Goal: Information Seeking & Learning: Compare options

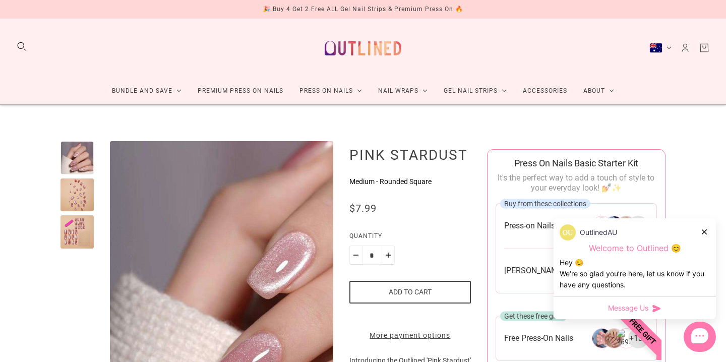
click at [69, 186] on div at bounding box center [76, 194] width 33 height 33
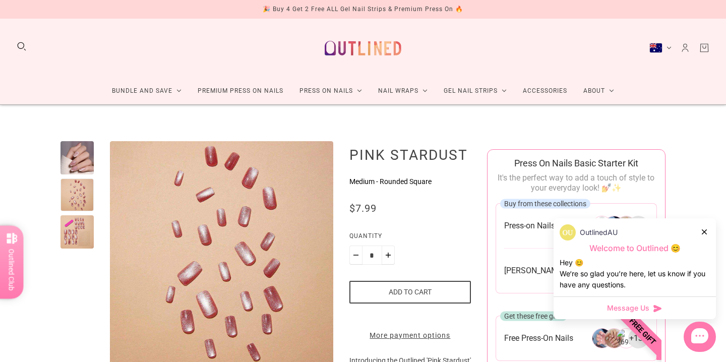
click at [77, 240] on div at bounding box center [76, 231] width 33 height 33
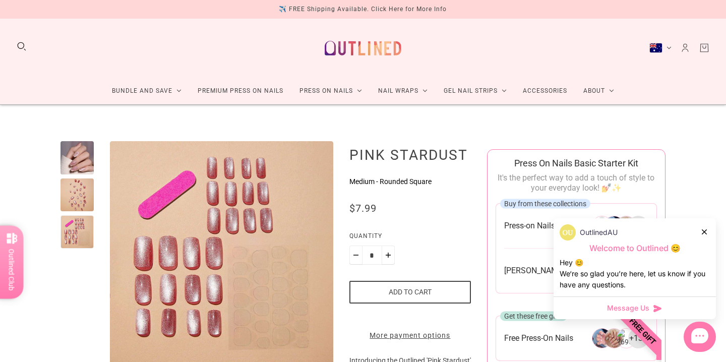
click at [80, 157] on div at bounding box center [76, 157] width 33 height 33
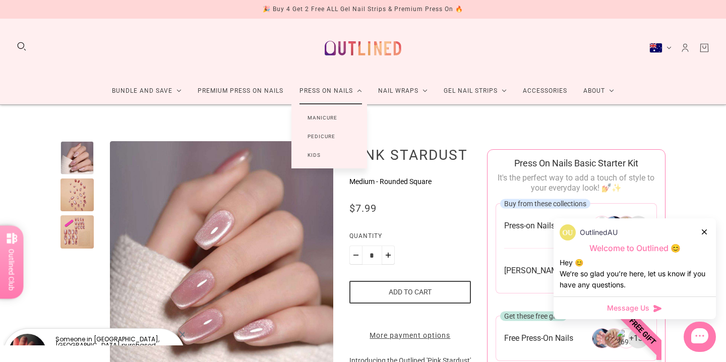
click at [320, 117] on link "Manicure" at bounding box center [322, 117] width 62 height 19
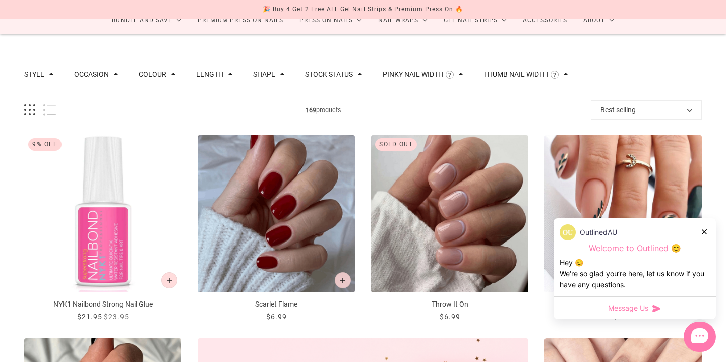
scroll to position [138, 0]
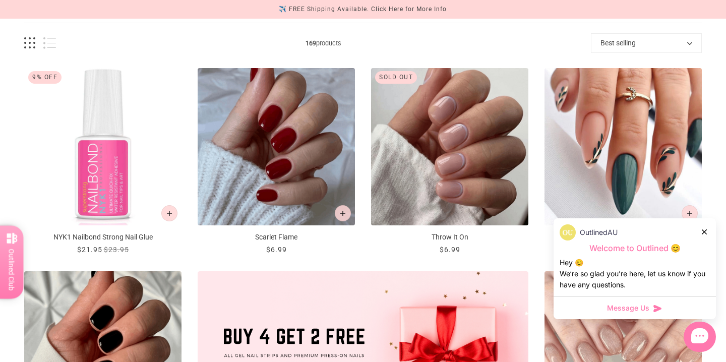
click at [702, 231] on icon at bounding box center [703, 231] width 5 height 5
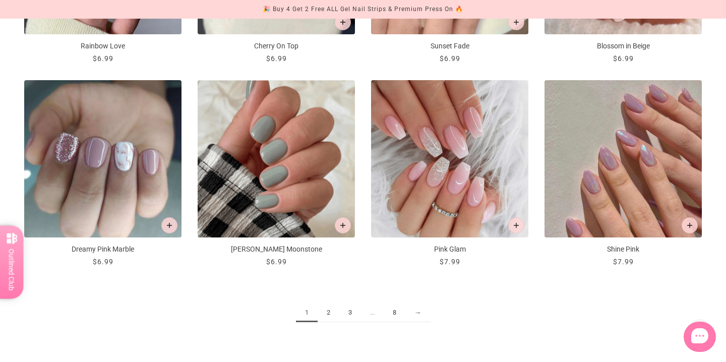
scroll to position [1156, 0]
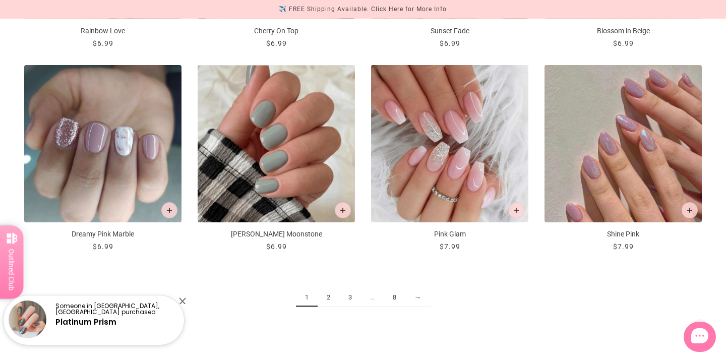
click at [326, 295] on link "2" at bounding box center [328, 297] width 22 height 19
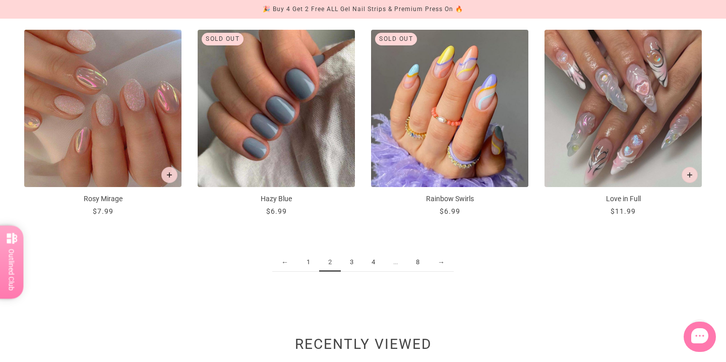
scroll to position [1192, 0]
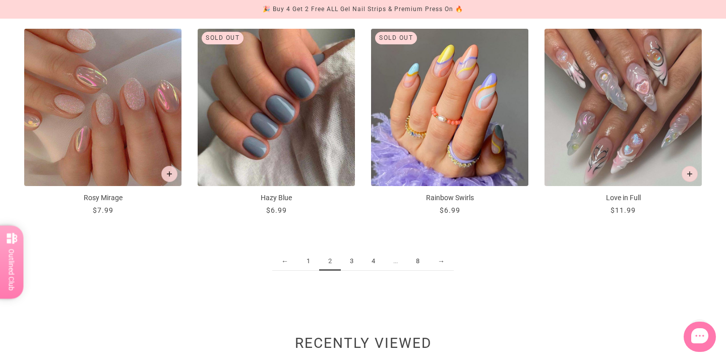
click at [352, 261] on link "3" at bounding box center [352, 261] width 22 height 19
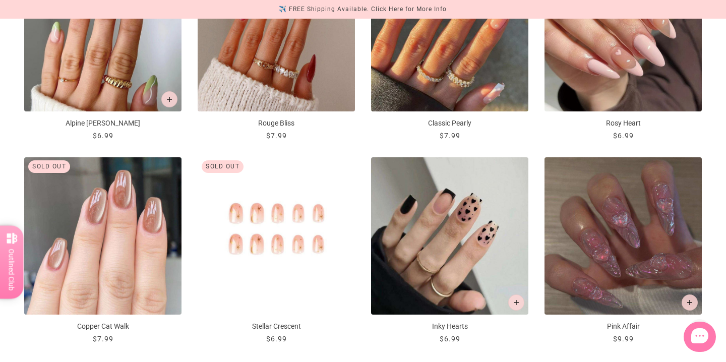
scroll to position [1130, 0]
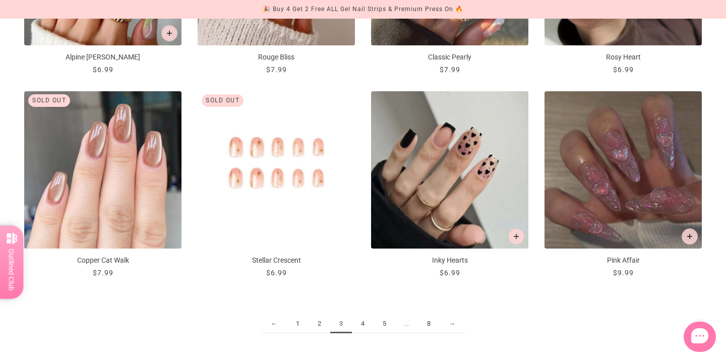
click at [366, 326] on link "4" at bounding box center [363, 323] width 22 height 19
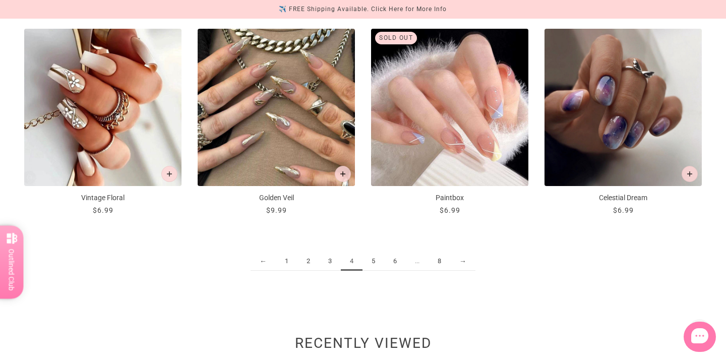
scroll to position [1194, 0]
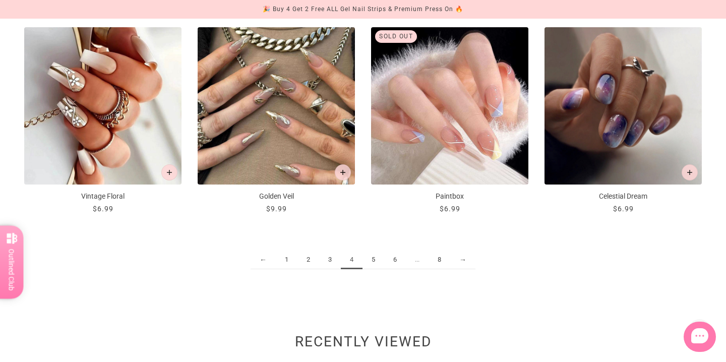
click at [369, 261] on link "5" at bounding box center [373, 259] width 22 height 19
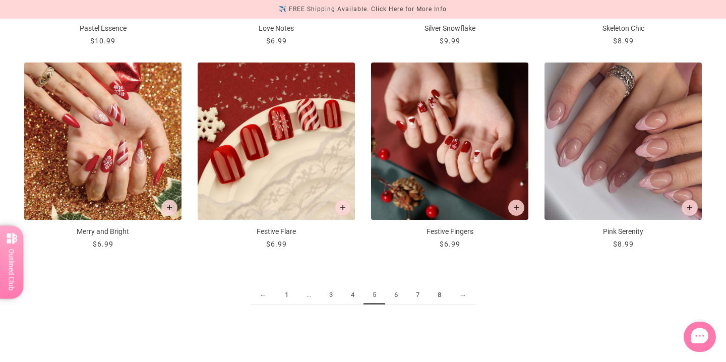
scroll to position [1159, 0]
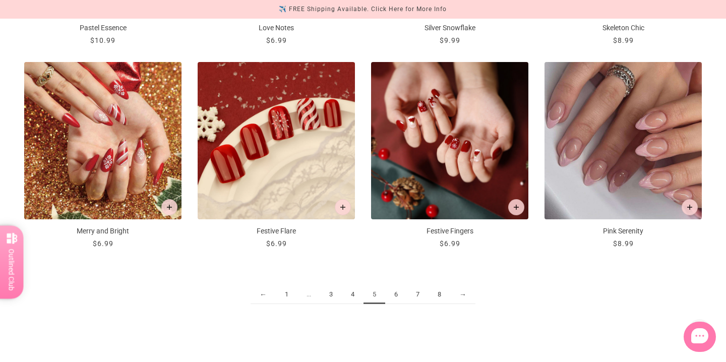
click at [395, 293] on link "6" at bounding box center [396, 294] width 22 height 19
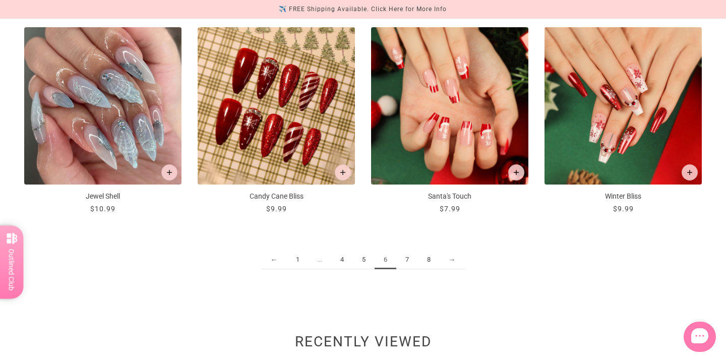
scroll to position [1195, 0]
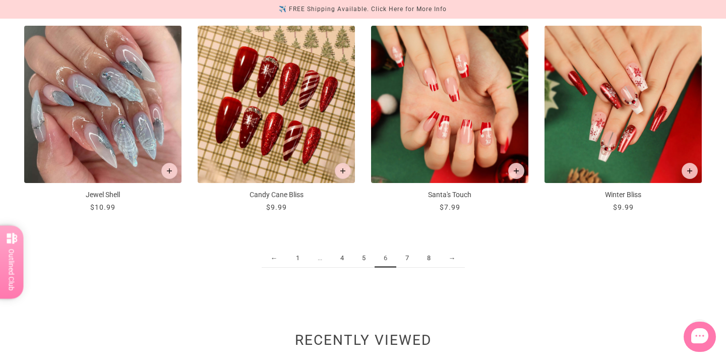
click at [407, 261] on link "7" at bounding box center [407, 258] width 22 height 19
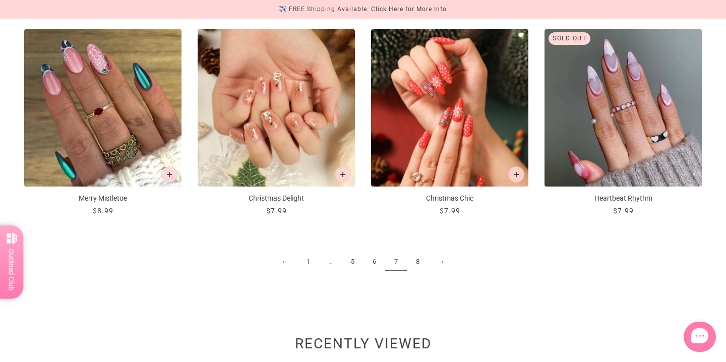
scroll to position [1208, 0]
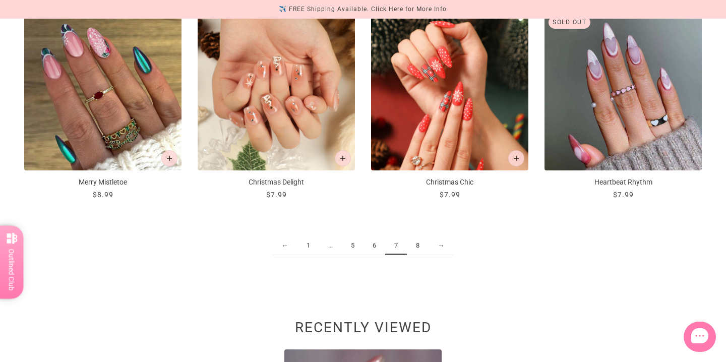
click at [418, 244] on link "8" at bounding box center [418, 245] width 22 height 19
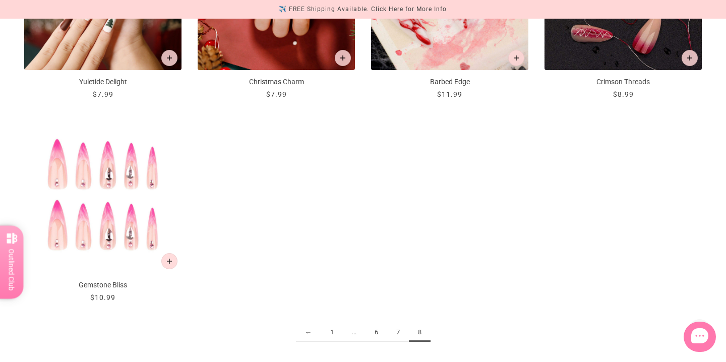
scroll to position [903, 0]
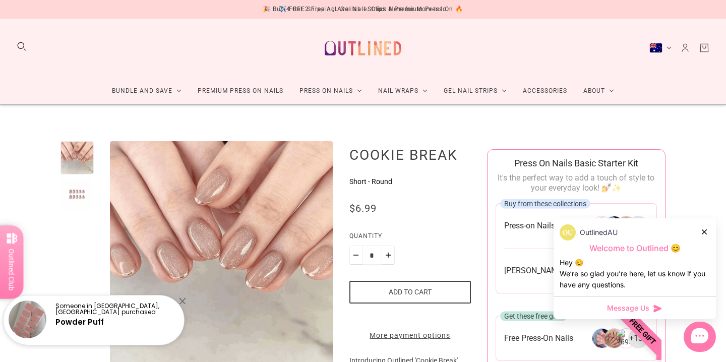
click at [705, 234] on div at bounding box center [704, 231] width 6 height 11
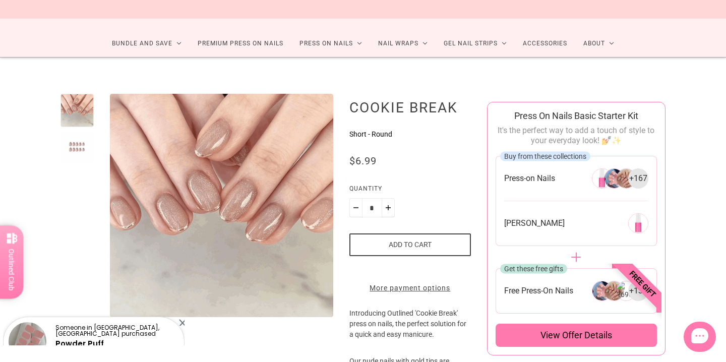
scroll to position [45, 0]
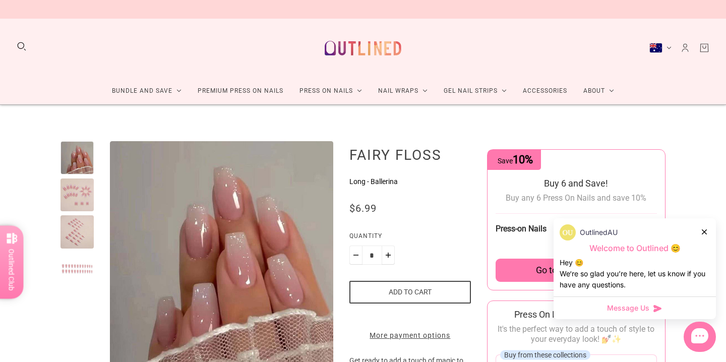
click at [89, 184] on div at bounding box center [76, 194] width 33 height 33
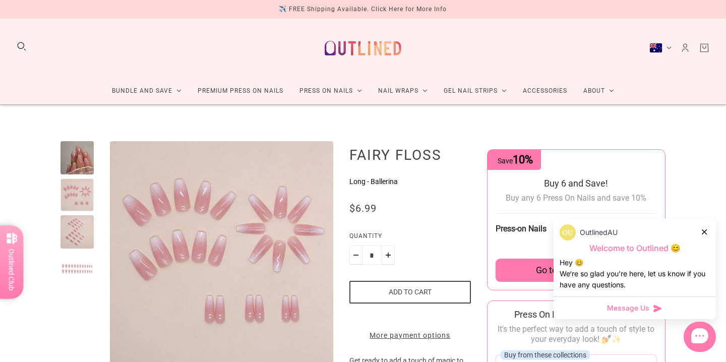
click at [72, 234] on div at bounding box center [76, 231] width 33 height 33
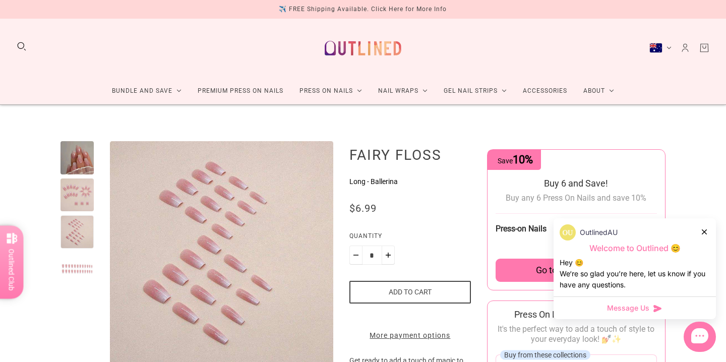
click at [72, 274] on div at bounding box center [76, 268] width 33 height 33
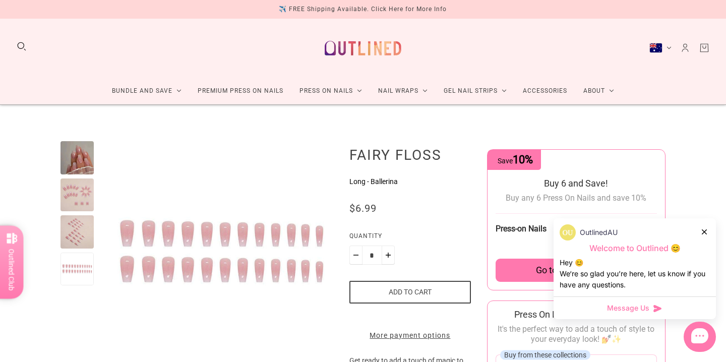
click at [87, 160] on div at bounding box center [76, 157] width 33 height 33
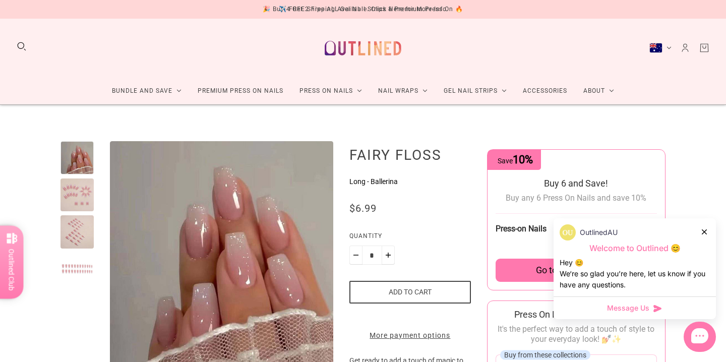
click at [73, 206] on div at bounding box center [76, 194] width 33 height 33
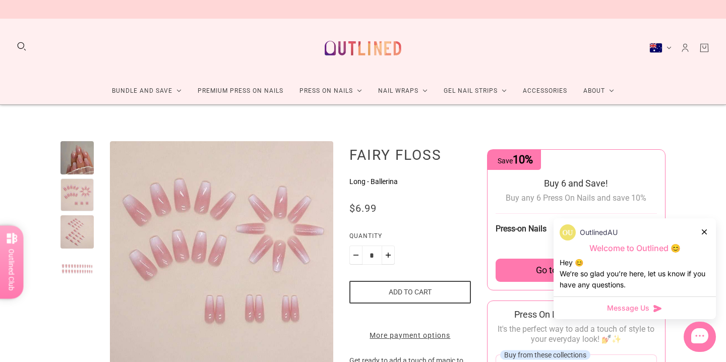
click at [73, 224] on div at bounding box center [76, 231] width 33 height 33
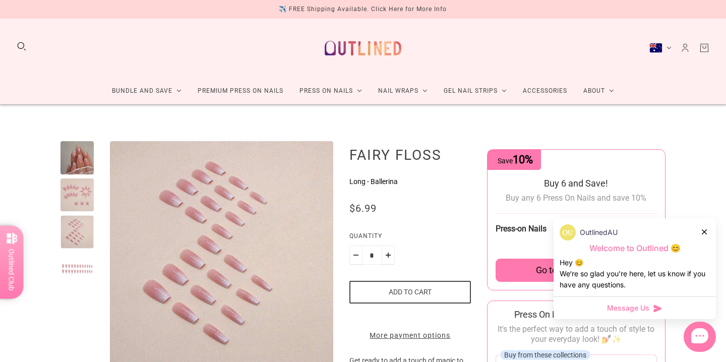
click at [69, 261] on div at bounding box center [76, 268] width 33 height 33
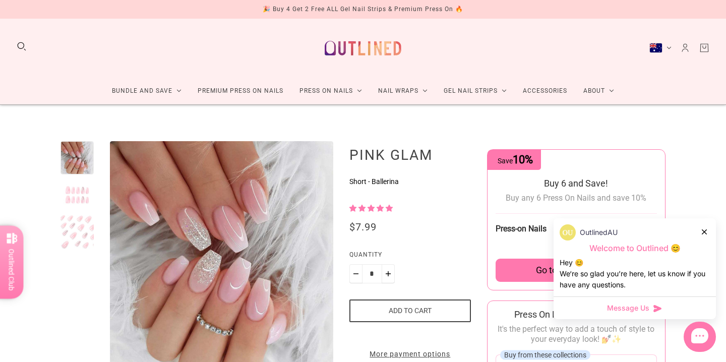
click at [84, 194] on div at bounding box center [76, 194] width 33 height 33
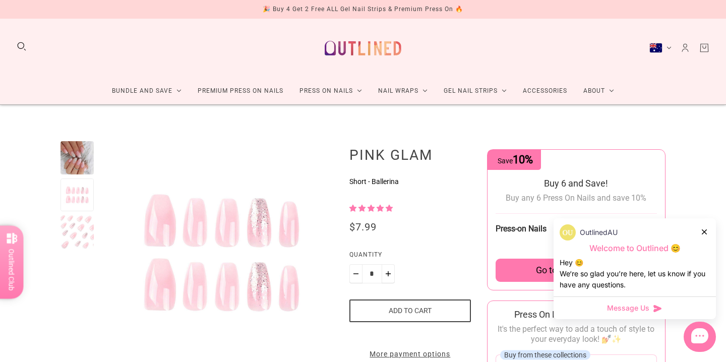
click at [78, 226] on div at bounding box center [76, 231] width 33 height 33
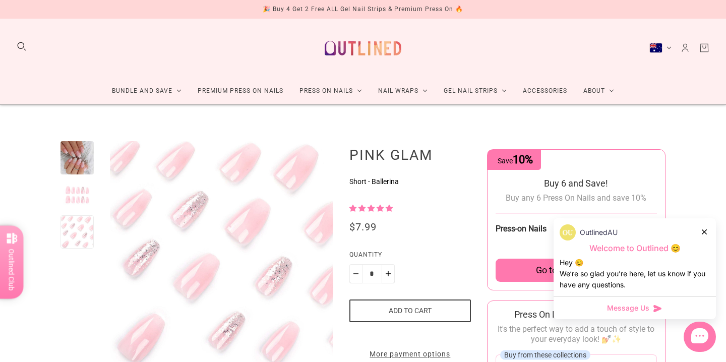
click at [69, 158] on div at bounding box center [76, 157] width 33 height 33
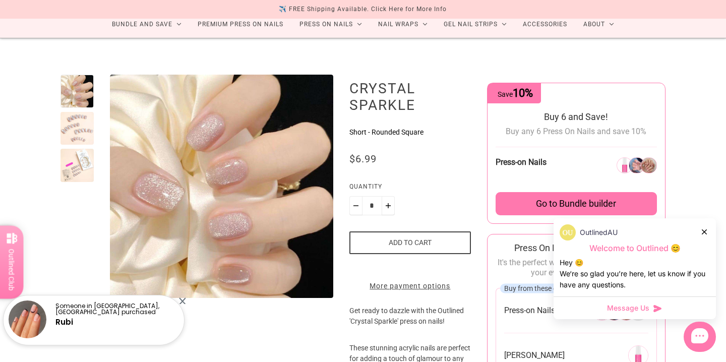
scroll to position [69, 0]
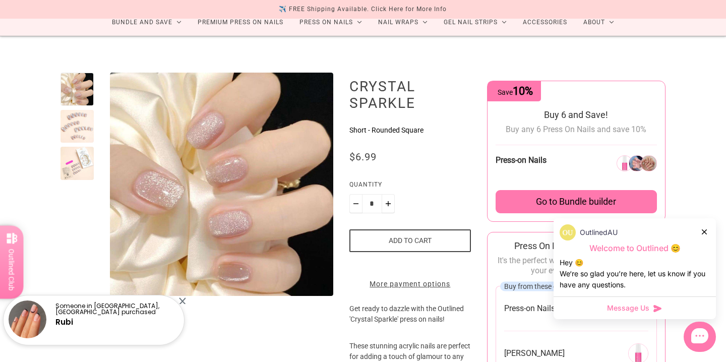
click at [84, 125] on div at bounding box center [76, 126] width 33 height 33
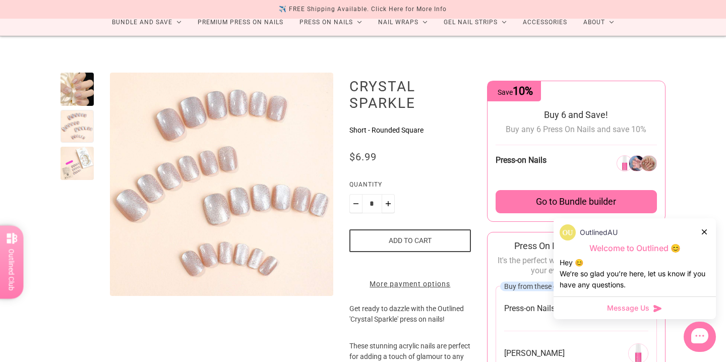
click at [73, 164] on div at bounding box center [76, 163] width 33 height 33
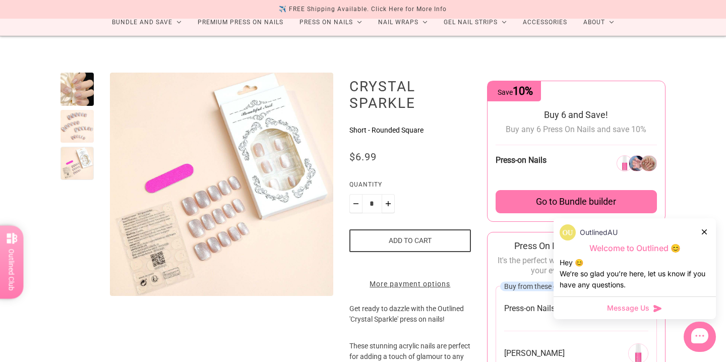
click at [82, 99] on div at bounding box center [76, 89] width 33 height 33
